Goal: Task Accomplishment & Management: Use online tool/utility

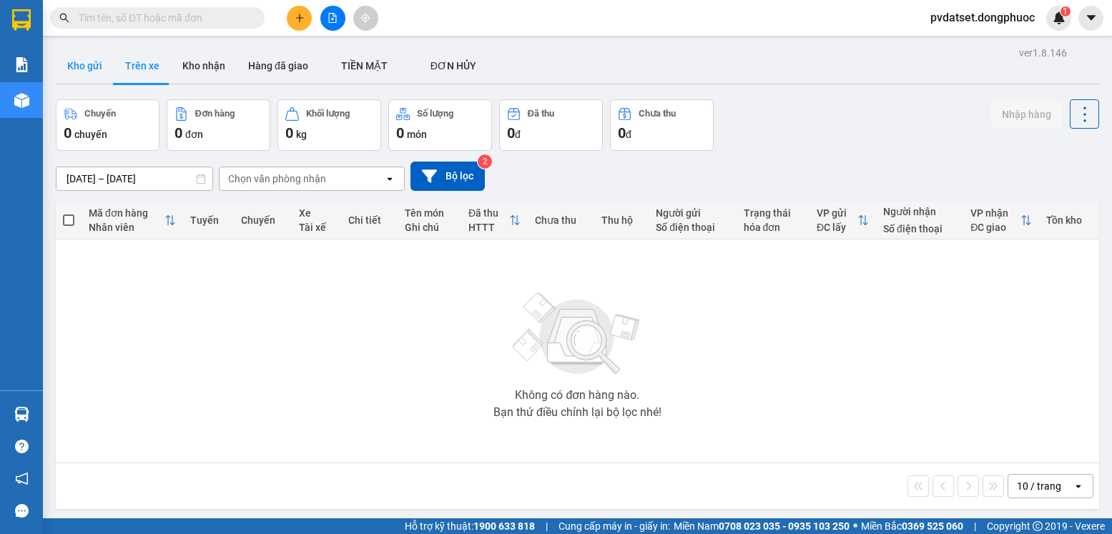
click at [92, 66] on button "Kho gửi" at bounding box center [85, 66] width 58 height 34
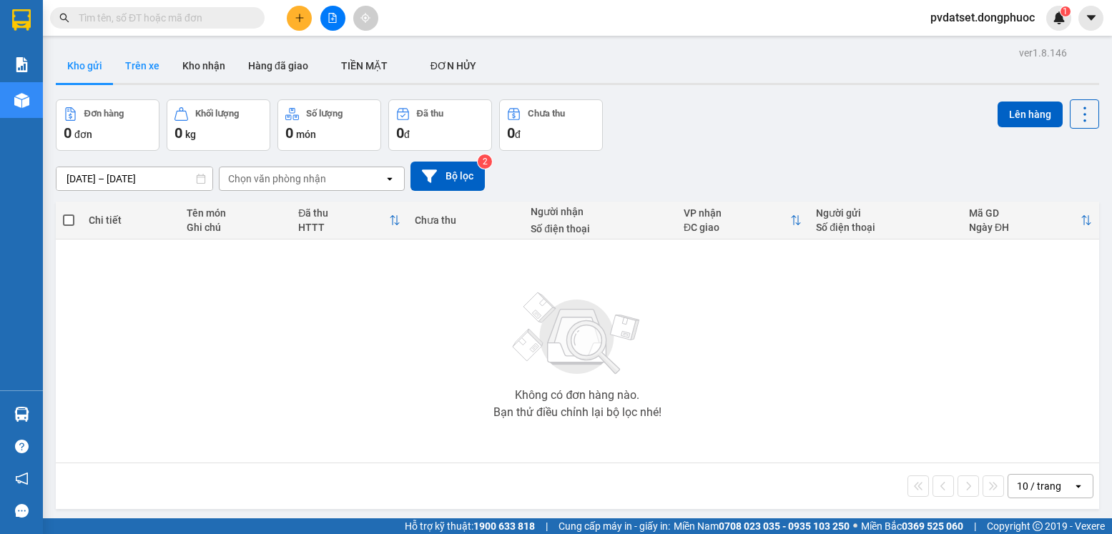
drag, startPoint x: 130, startPoint y: 66, endPoint x: 207, endPoint y: 0, distance: 100.9
click at [131, 66] on button "Trên xe" at bounding box center [142, 66] width 57 height 34
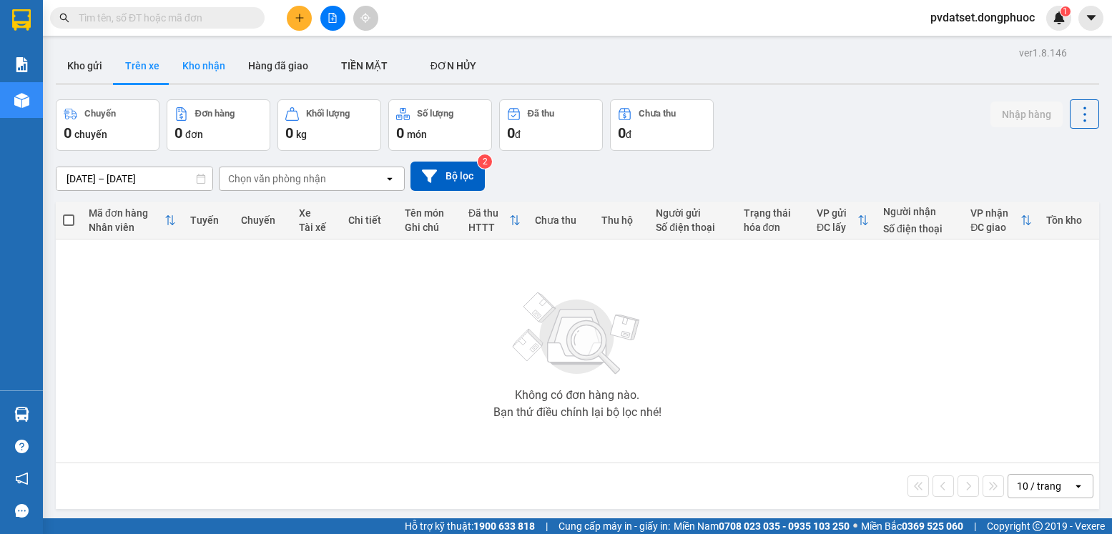
click at [189, 60] on button "Kho nhận" at bounding box center [204, 66] width 66 height 34
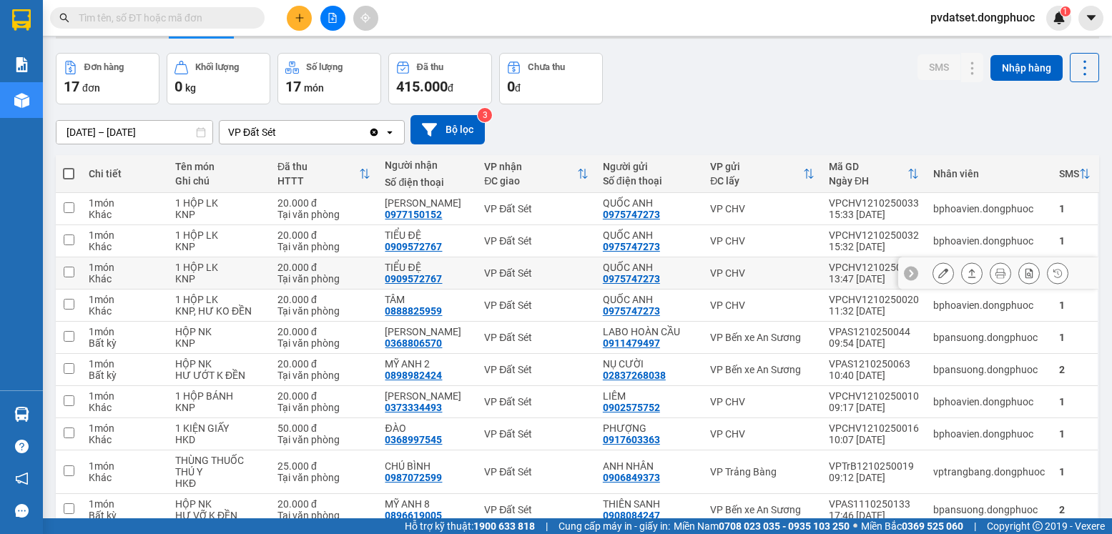
scroll to position [71, 0]
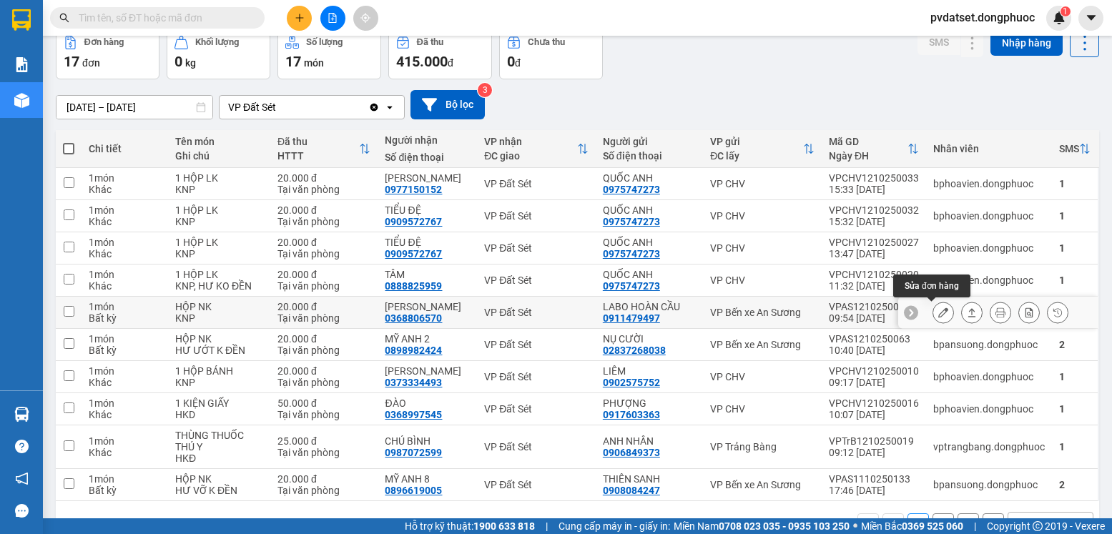
click at [935, 318] on button at bounding box center [943, 312] width 20 height 25
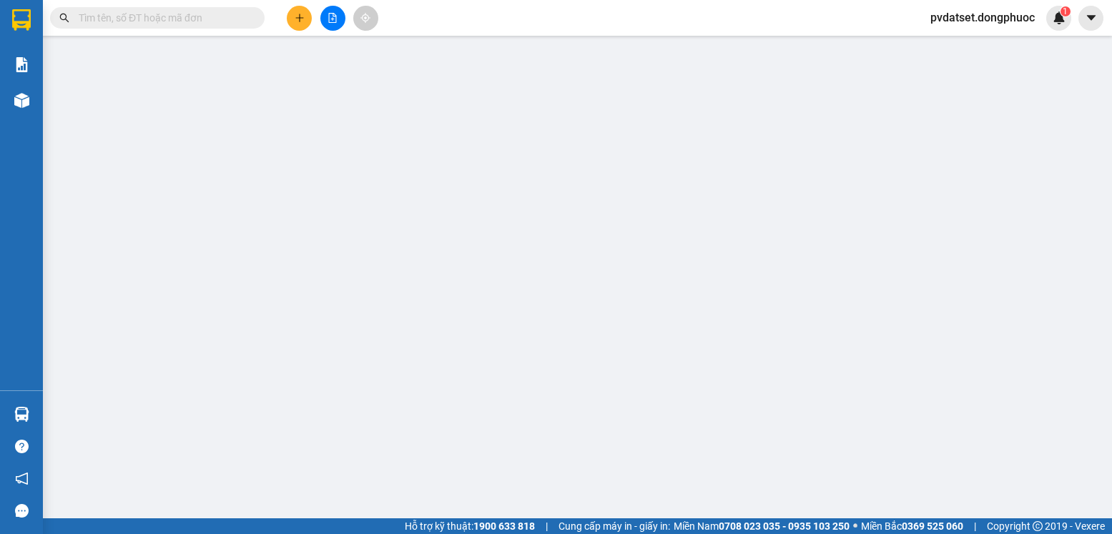
type input "0911479497"
type input "LABO HOÀN CẦU"
type input "0368806570"
type input "MINH KHANG"
type input "20.000"
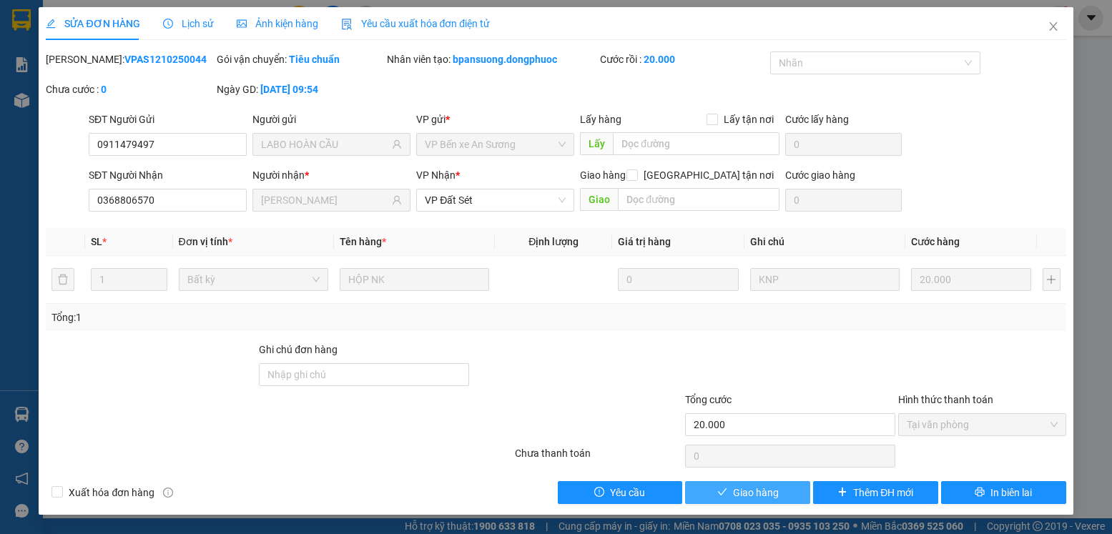
click at [762, 496] on span "Giao hàng" at bounding box center [756, 493] width 46 height 16
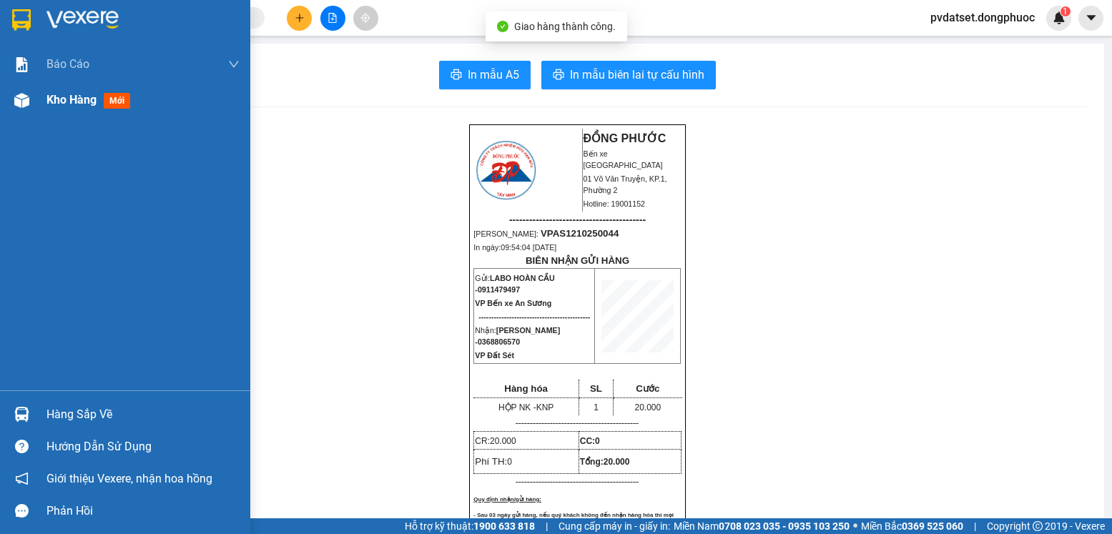
click at [102, 107] on div "Kho hàng mới" at bounding box center [90, 100] width 89 height 18
